Goal: Communication & Community: Participate in discussion

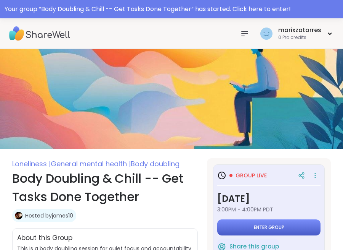
click at [287, 228] on button "Enter group" at bounding box center [268, 227] width 103 height 16
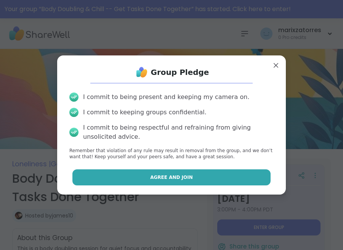
click at [191, 177] on button "Agree and Join" at bounding box center [171, 177] width 199 height 16
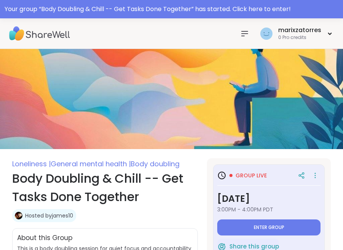
type textarea "*"
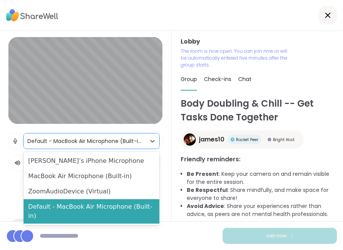
click at [104, 140] on div "Default - MacBook Air Microphone (Built-in)" at bounding box center [84, 141] width 114 height 8
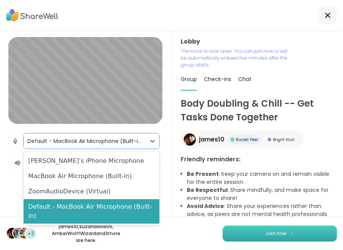
click at [259, 234] on button "Join now" at bounding box center [280, 233] width 114 height 16
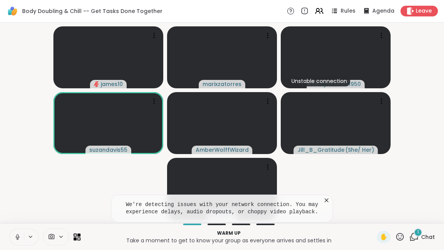
click at [324, 201] on icon at bounding box center [327, 200] width 8 height 8
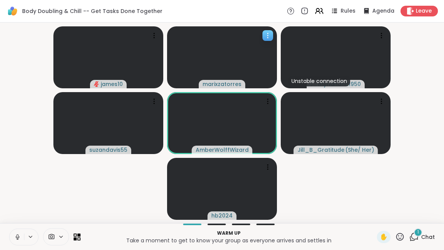
click at [267, 36] on icon at bounding box center [268, 36] width 8 height 8
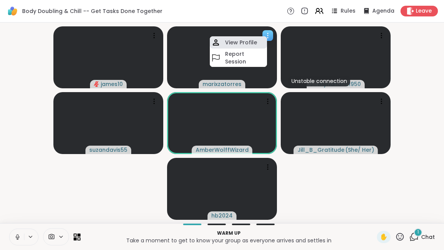
click at [255, 42] on h4 "View Profile" at bounding box center [241, 43] width 32 height 8
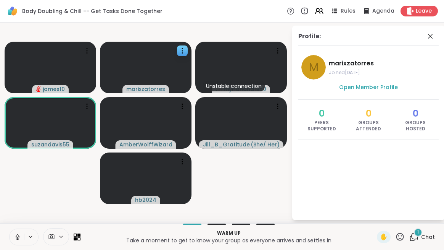
click at [343, 63] on span "marixzatorres" at bounding box center [382, 63] width 107 height 9
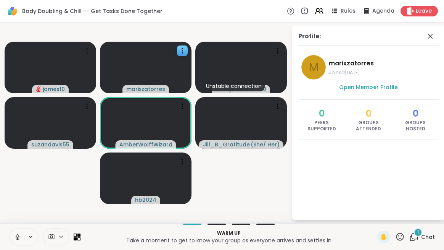
click at [17, 238] on icon at bounding box center [17, 239] width 0 height 2
click at [122, 13] on span "Body Doubling & Chill -- Get Tasks Done Together" at bounding box center [92, 11] width 140 height 8
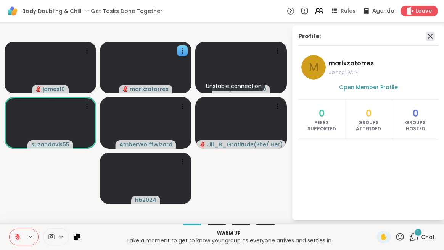
click at [343, 39] on icon at bounding box center [430, 36] width 9 height 9
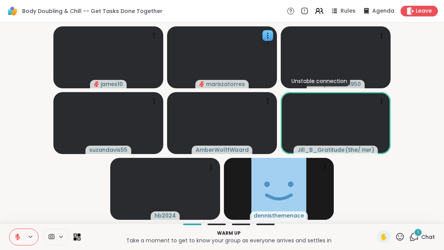
click at [343, 238] on icon at bounding box center [400, 236] width 8 height 8
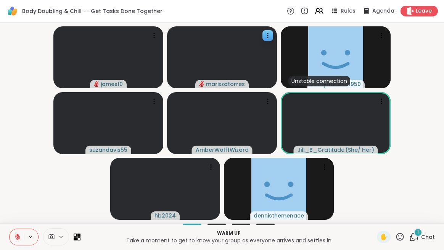
click at [343, 199] on video-player-container "james10 marixzatorres Unstable connection myrlahand1950 suzandavis55 AmberWolff…" at bounding box center [222, 123] width 435 height 194
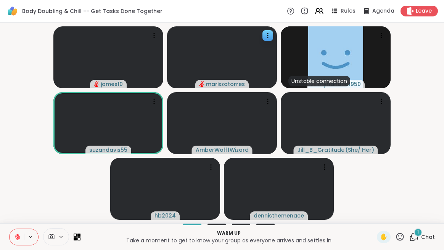
click at [343, 240] on icon at bounding box center [414, 237] width 10 height 10
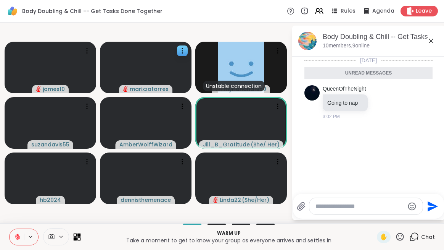
click at [77, 235] on icon at bounding box center [78, 234] width 3 height 3
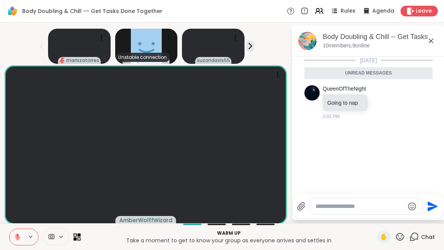
click at [77, 235] on icon at bounding box center [78, 234] width 3 height 3
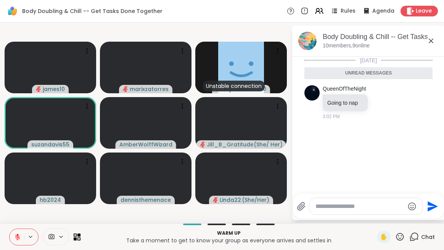
click at [50, 236] on icon at bounding box center [51, 236] width 7 height 7
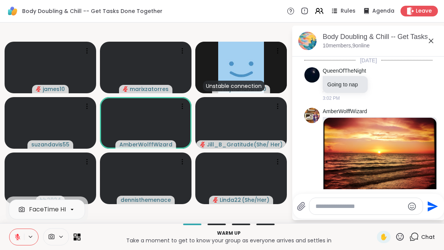
click at [53, 236] on icon at bounding box center [52, 236] width 6 height 5
click at [60, 236] on icon at bounding box center [61, 236] width 3 height 2
click at [50, 235] on icon at bounding box center [51, 236] width 7 height 7
click at [51, 234] on icon at bounding box center [52, 236] width 6 height 5
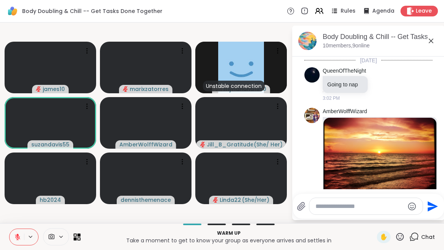
click at [98, 212] on video-player-container "james10 marixzatorres Unstable connection myrlahand1950 suzandavis55 AmberWolff…" at bounding box center [146, 123] width 282 height 194
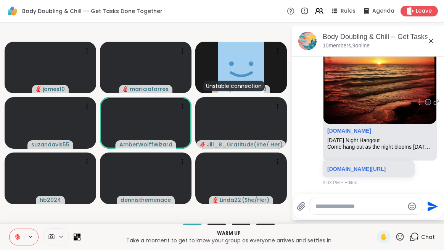
scroll to position [104, 0]
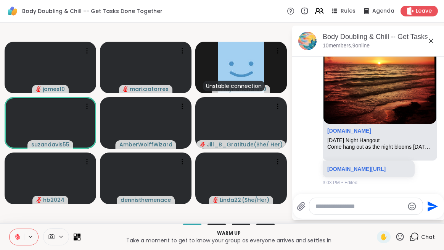
click at [314, 9] on icon at bounding box center [319, 11] width 10 height 10
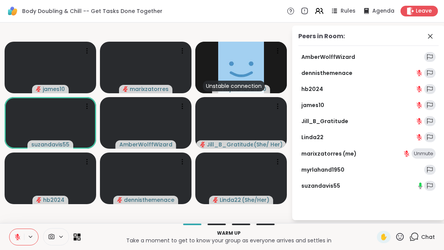
click at [332, 149] on div "marixzatorres (me) Unmute" at bounding box center [368, 153] width 140 height 11
click at [332, 150] on link "marixzatorres (me)" at bounding box center [328, 154] width 55 height 8
click at [343, 37] on icon at bounding box center [430, 36] width 9 height 9
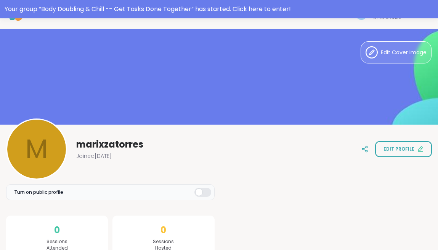
scroll to position [30, 0]
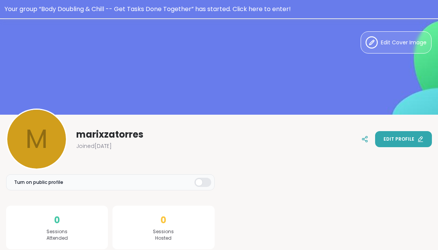
click at [391, 139] on span "Edit profile" at bounding box center [399, 138] width 31 height 7
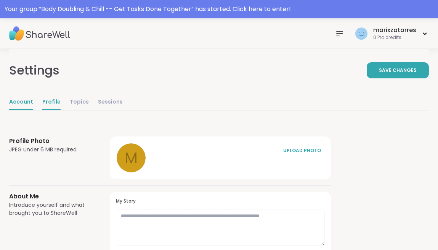
click at [25, 104] on link "Account" at bounding box center [21, 102] width 24 height 15
select select "**"
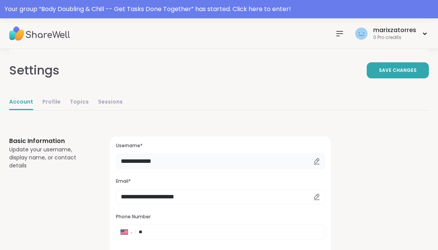
click at [179, 161] on input "**********" at bounding box center [220, 160] width 209 height 15
type input "*******"
click at [403, 65] on button "Save Changes" at bounding box center [398, 70] width 62 height 16
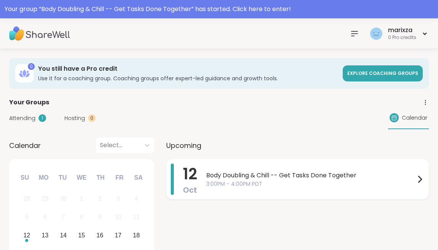
click at [219, 174] on span "Body Doubling & Chill -- Get Tasks Done Together" at bounding box center [310, 175] width 209 height 9
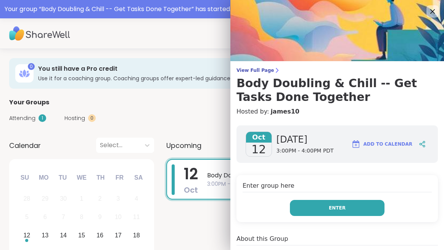
click at [294, 214] on button "Enter" at bounding box center [337, 208] width 95 height 16
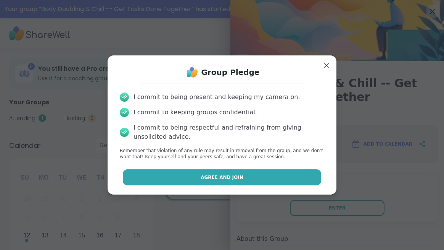
click at [269, 179] on button "Agree and Join" at bounding box center [222, 177] width 199 height 16
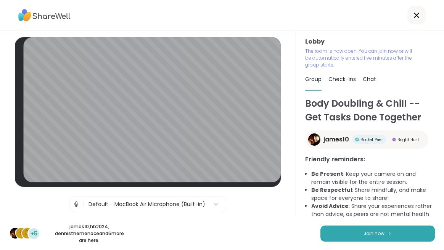
scroll to position [7, 0]
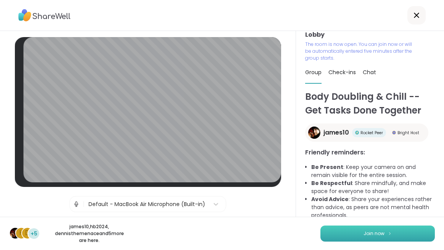
click at [340, 237] on button "Join now" at bounding box center [378, 233] width 114 height 16
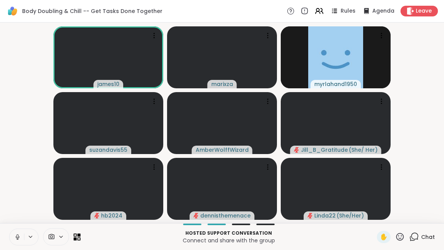
click at [17, 237] on icon at bounding box center [17, 235] width 2 height 3
click at [410, 237] on icon at bounding box center [414, 237] width 10 height 10
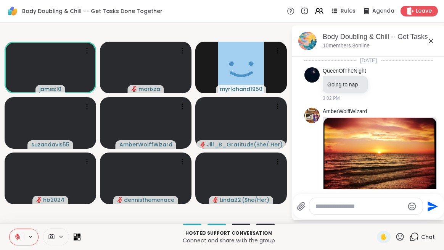
scroll to position [104, 0]
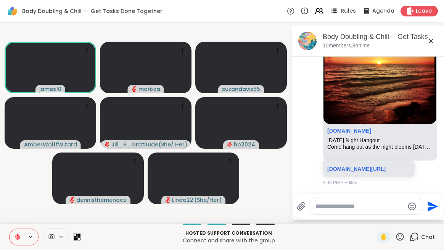
click at [343, 10] on span "Rules" at bounding box center [349, 11] width 16 height 8
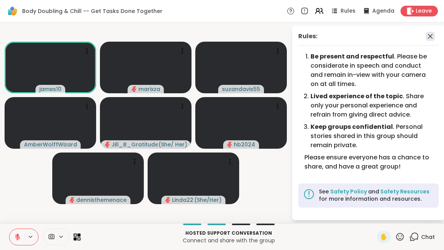
click at [427, 37] on icon at bounding box center [430, 36] width 9 height 9
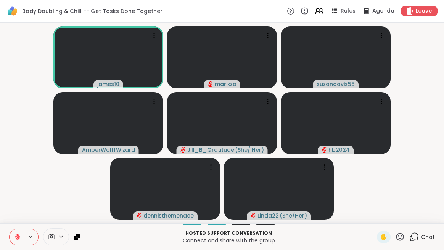
click at [52, 235] on icon at bounding box center [52, 236] width 6 height 5
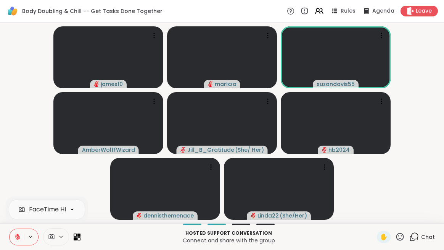
click at [56, 209] on div "FaceTime HD Camera" at bounding box center [62, 209] width 66 height 9
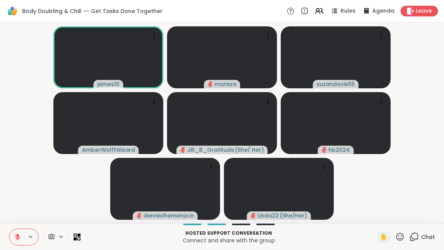
click at [95, 186] on video-player-container "james10 marixza suzandavis55 AmberWolffWizard Jill_B_Gratitude ( She/ Her ) hb2…" at bounding box center [222, 123] width 435 height 194
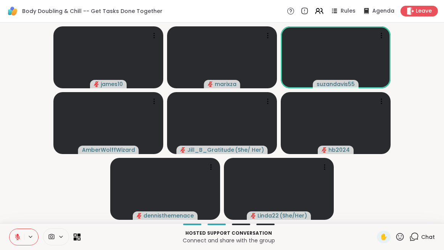
click at [412, 238] on icon at bounding box center [414, 235] width 7 height 7
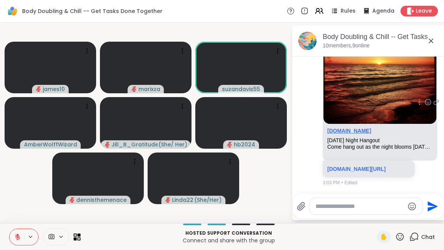
click at [358, 127] on link "sharewellnow.com" at bounding box center [349, 130] width 44 height 6
click at [430, 41] on icon at bounding box center [431, 41] width 5 height 5
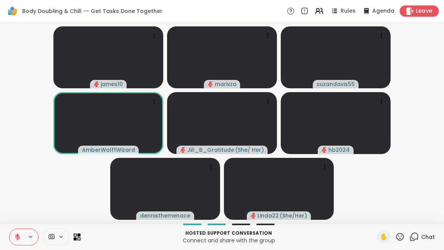
click at [416, 14] on span "Leave" at bounding box center [424, 11] width 17 height 8
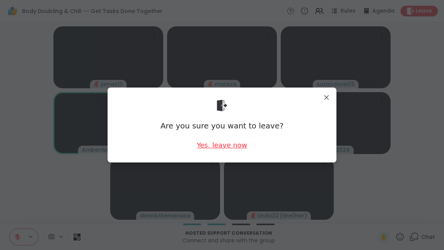
click at [223, 148] on div "Yes, leave now" at bounding box center [222, 145] width 50 height 10
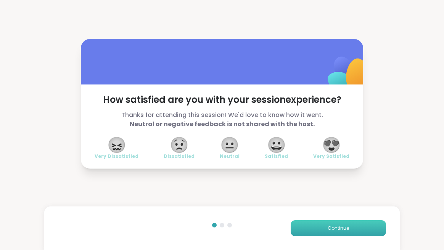
click at [328, 230] on span "Continue" at bounding box center [338, 227] width 21 height 7
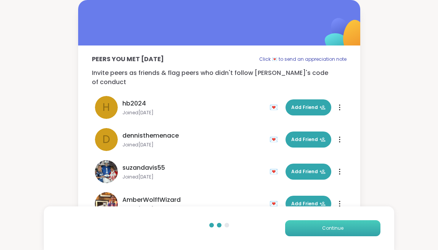
click at [324, 230] on span "Continue" at bounding box center [332, 227] width 21 height 7
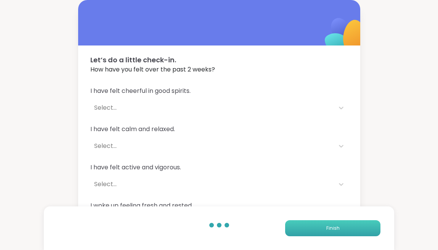
click at [324, 230] on button "Finish" at bounding box center [332, 228] width 95 height 16
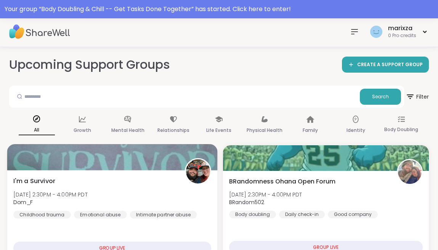
scroll to position [33, 0]
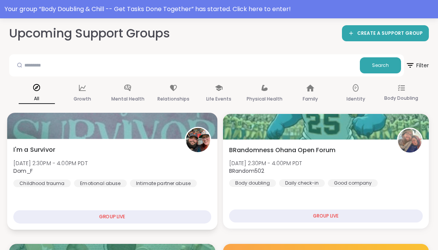
click at [140, 217] on div "GROUP LIVE" at bounding box center [112, 216] width 198 height 13
click at [118, 214] on div "GROUP LIVE" at bounding box center [112, 216] width 198 height 13
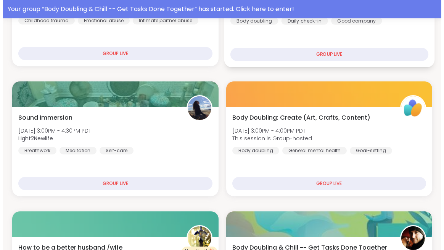
scroll to position [201, 0]
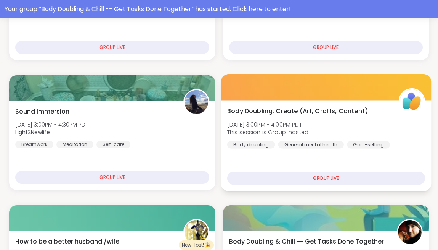
click at [308, 178] on div "GROUP LIVE" at bounding box center [326, 177] width 198 height 13
click at [279, 82] on div at bounding box center [326, 87] width 210 height 26
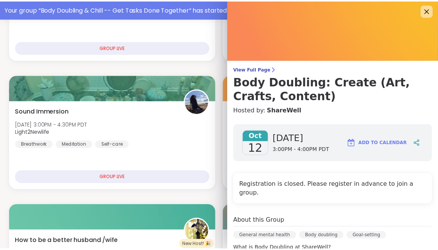
scroll to position [2, 0]
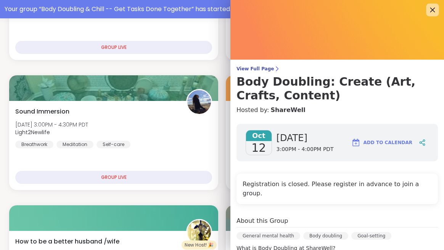
click at [428, 8] on icon at bounding box center [433, 10] width 10 height 10
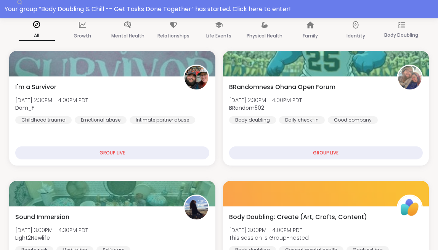
scroll to position [94, 0]
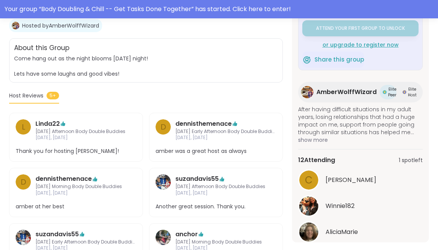
scroll to position [161, 0]
